Goal: Task Accomplishment & Management: Use online tool/utility

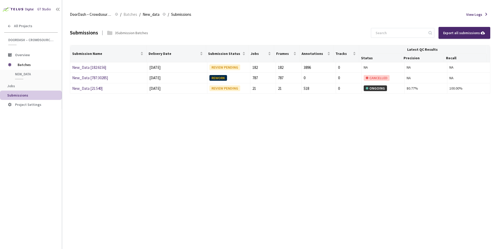
click at [226, 105] on div "Submissions 3 Submission Batches Export all submissions Submission Name Deliver…" at bounding box center [280, 135] width 421 height 228
click at [88, 91] on link "New_Data [21:540]" at bounding box center [87, 88] width 30 height 5
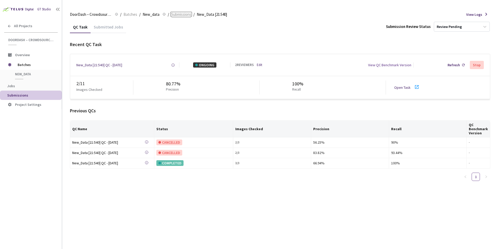
click at [173, 16] on span "Submissions" at bounding box center [181, 14] width 20 height 6
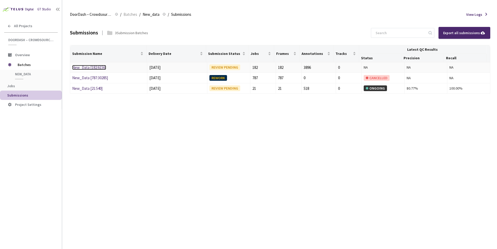
click at [100, 66] on link "New_Data [182:6156]" at bounding box center [89, 67] width 34 height 5
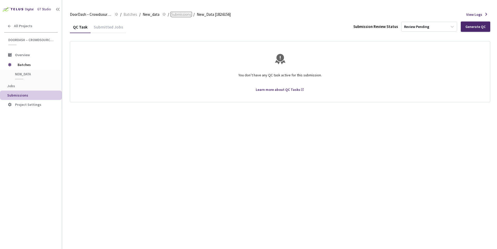
click at [183, 15] on span "Submissions" at bounding box center [181, 14] width 20 height 6
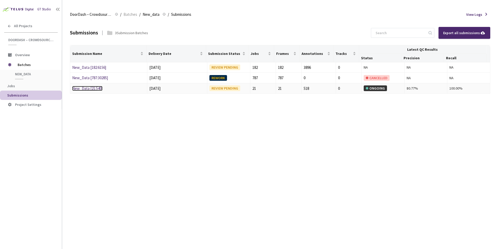
click at [95, 87] on link "New_Data [21:540]" at bounding box center [87, 88] width 30 height 5
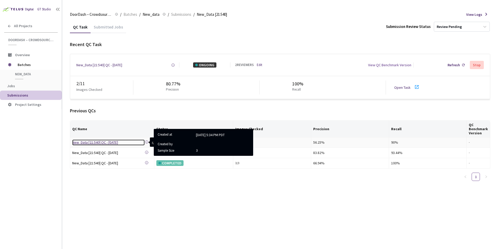
click at [103, 142] on div "New_Data [21:540] QC - [DATE]" at bounding box center [108, 143] width 73 height 6
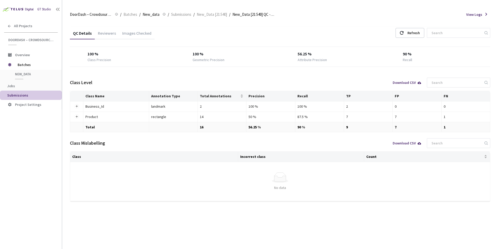
click at [140, 34] on div "Images Checked" at bounding box center [136, 35] width 35 height 9
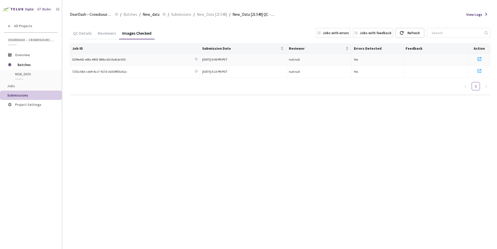
click at [481, 59] on icon at bounding box center [479, 59] width 6 height 6
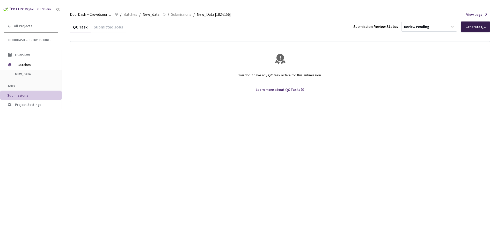
click at [470, 29] on div "Generate QC" at bounding box center [476, 26] width 30 height 10
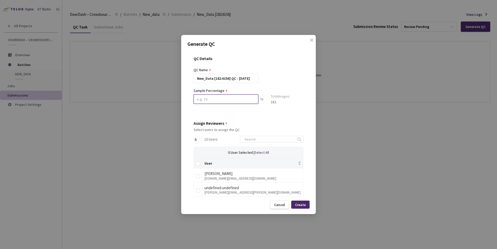
click at [226, 99] on input at bounding box center [226, 99] width 65 height 9
click at [231, 97] on input "1" at bounding box center [226, 99] width 65 height 9
type input "10"
click at [255, 143] on input at bounding box center [269, 141] width 55 height 6
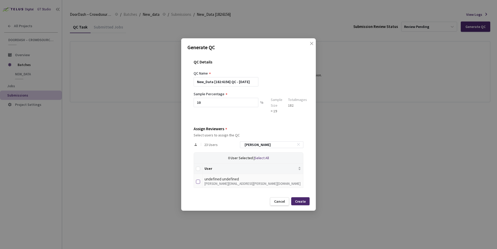
type input "sharon"
click at [200, 182] on input "checkbox" at bounding box center [198, 182] width 4 height 4
checkbox input "true"
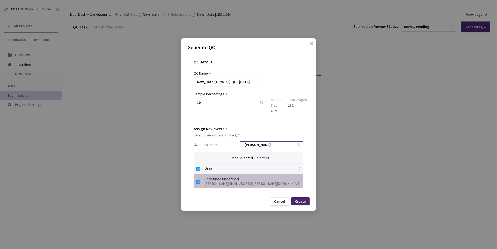
click at [261, 146] on input "sharon" at bounding box center [269, 145] width 55 height 6
type input "b"
checkbox input "false"
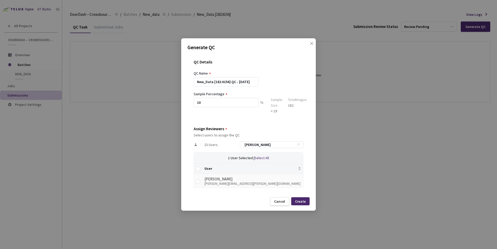
type input "brandon"
click at [195, 182] on td at bounding box center [198, 181] width 9 height 14
click at [202, 182] on td at bounding box center [198, 181] width 9 height 14
click at [200, 182] on td at bounding box center [198, 181] width 9 height 14
click at [199, 182] on input "checkbox" at bounding box center [198, 182] width 4 height 4
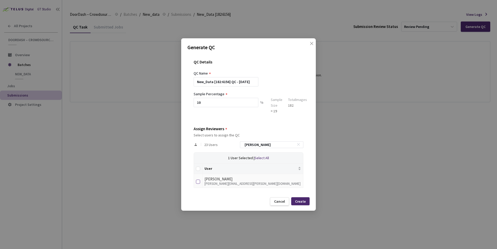
checkbox input "true"
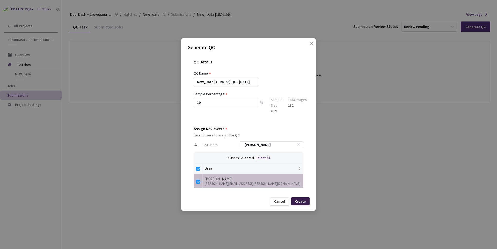
click at [308, 200] on div "Create" at bounding box center [300, 201] width 18 height 8
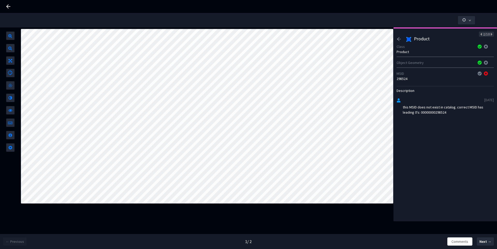
click at [404, 78] on div "298524" at bounding box center [445, 78] width 97 height 5
click at [490, 35] on icon at bounding box center [491, 35] width 3 height 4
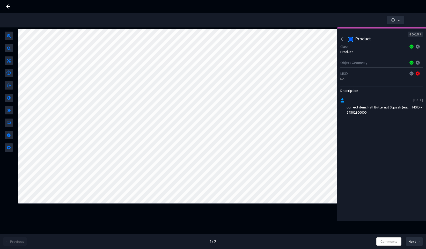
click at [341, 40] on icon "arrow-left" at bounding box center [343, 39] width 5 height 5
click at [341, 35] on div "4/10" at bounding box center [382, 34] width 83 height 5
click at [342, 37] on icon "arrow-left" at bounding box center [343, 39] width 5 height 5
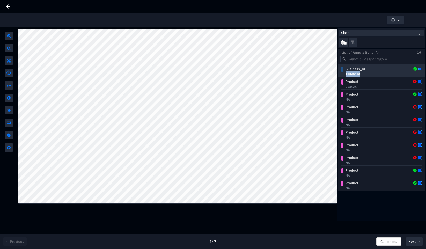
drag, startPoint x: 362, startPoint y: 75, endPoint x: 346, endPoint y: 75, distance: 16.3
click at [346, 75] on div "11846810" at bounding box center [383, 73] width 74 height 5
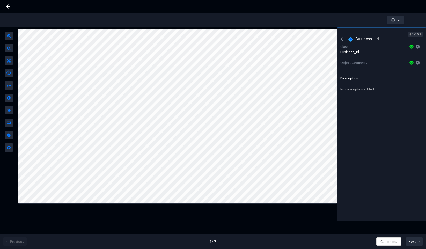
click at [343, 40] on icon "arrow-left" at bounding box center [343, 39] width 5 height 5
